Goal: Information Seeking & Learning: Learn about a topic

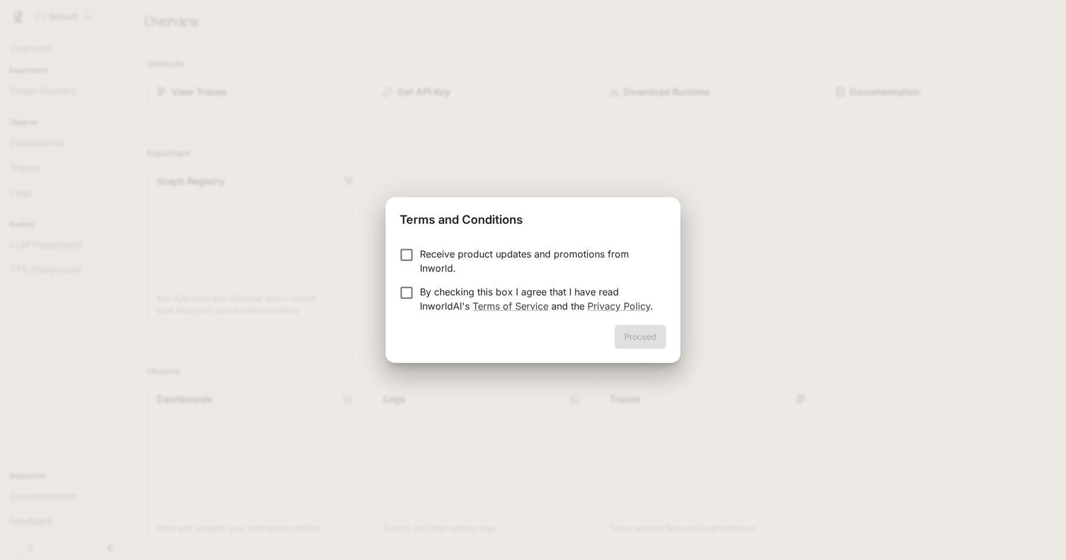
click at [497, 255] on p "Receive product updates and promotions from Inworld." at bounding box center [538, 261] width 237 height 28
click at [427, 291] on p "By checking this box I agree that I have read InworldAI's Terms of Service and …" at bounding box center [538, 299] width 237 height 28
click at [642, 336] on button "Proceed" at bounding box center [640, 337] width 52 height 24
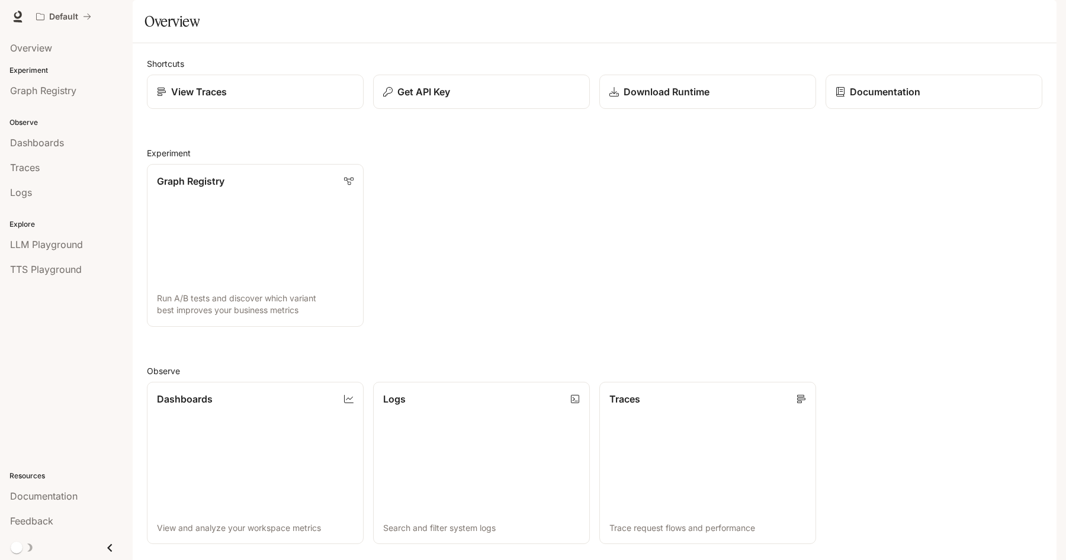
click at [110, 548] on icon "Close drawer" at bounding box center [110, 548] width 16 height 16
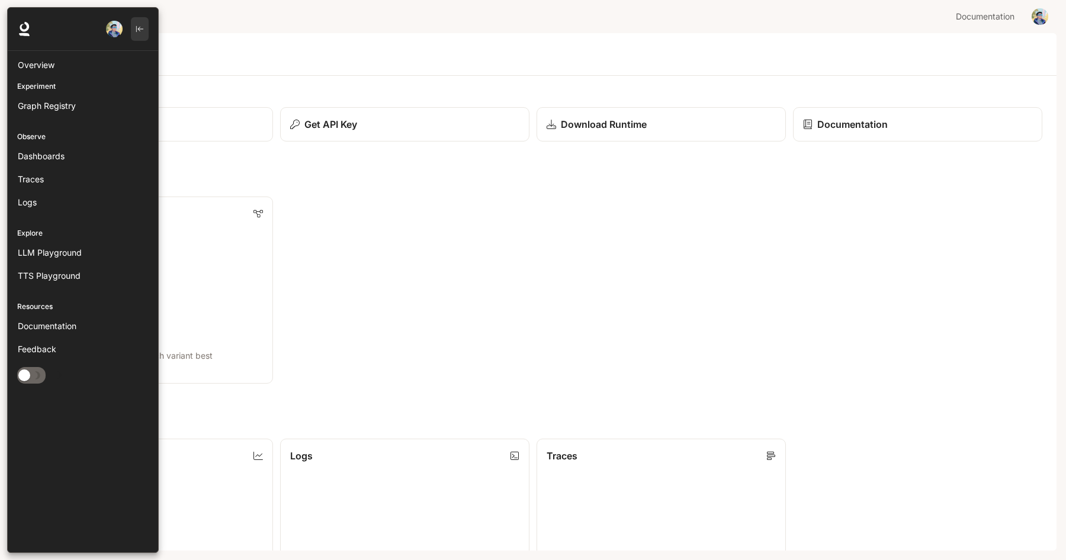
click at [140, 23] on button "button" at bounding box center [140, 29] width 18 height 24
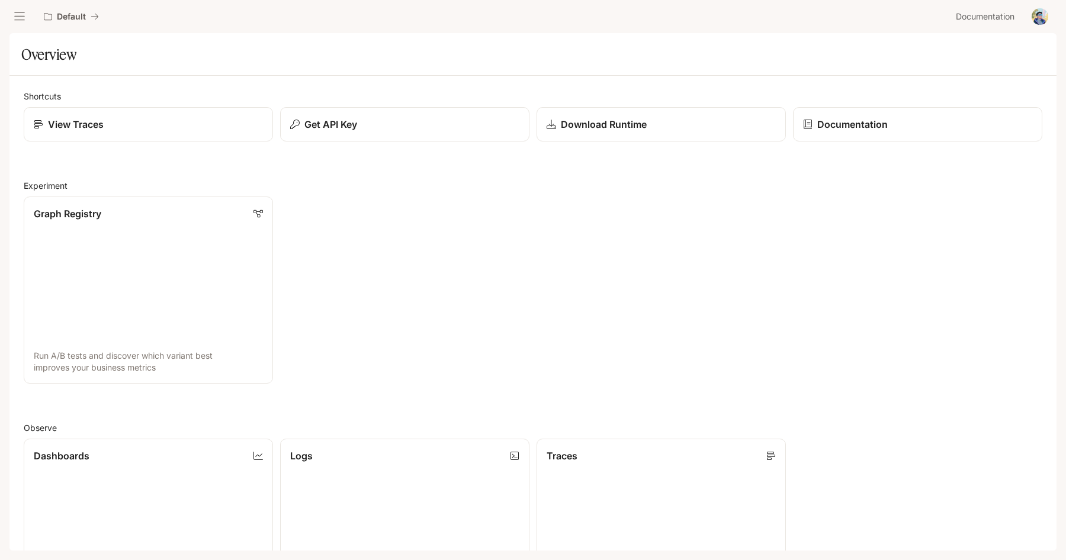
click at [23, 13] on icon "open drawer" at bounding box center [20, 17] width 12 height 12
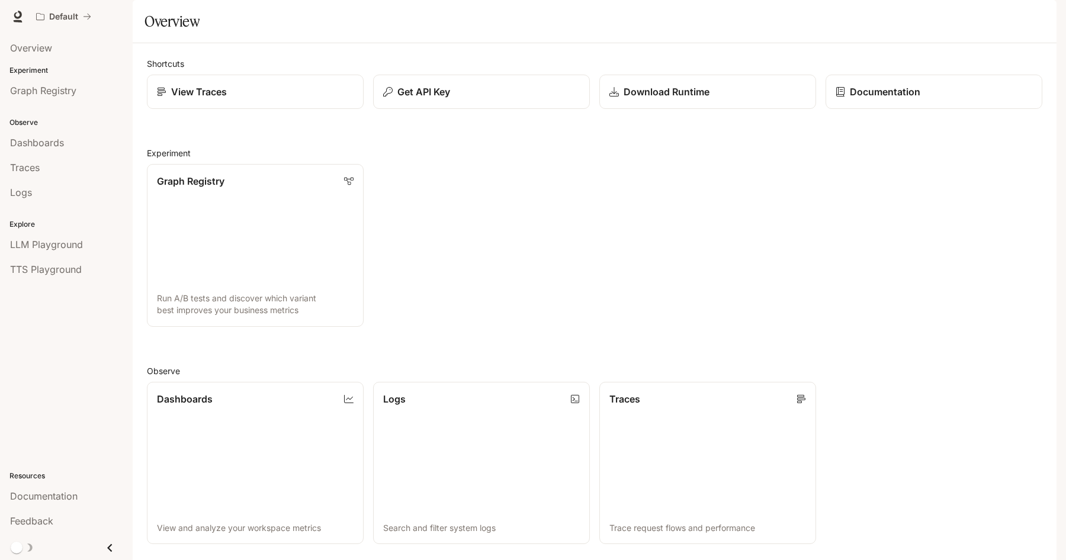
scroll to position [258, 0]
click at [802, 393] on icon at bounding box center [801, 397] width 9 height 9
click at [503, 228] on div "Graph Registry Run A/B tests and discover which variant best improves your busi…" at bounding box center [589, 241] width 905 height 172
click at [987, 21] on span "Documentation" at bounding box center [984, 16] width 59 height 15
click at [981, 17] on span "Documentation" at bounding box center [984, 16] width 59 height 15
